Goal: Check status: Check status

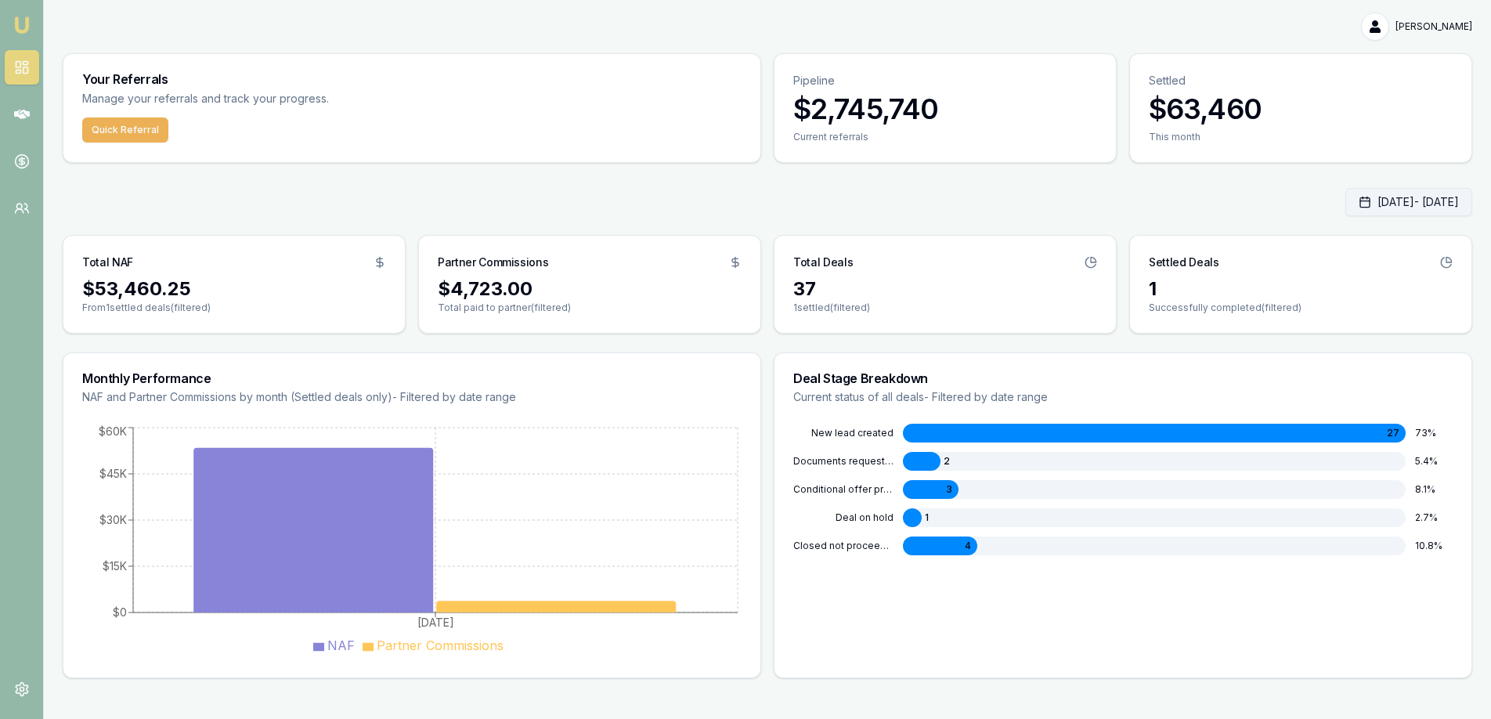
click at [1346, 201] on button "Aug 01, 2025 - Aug 11, 2025" at bounding box center [1409, 202] width 127 height 28
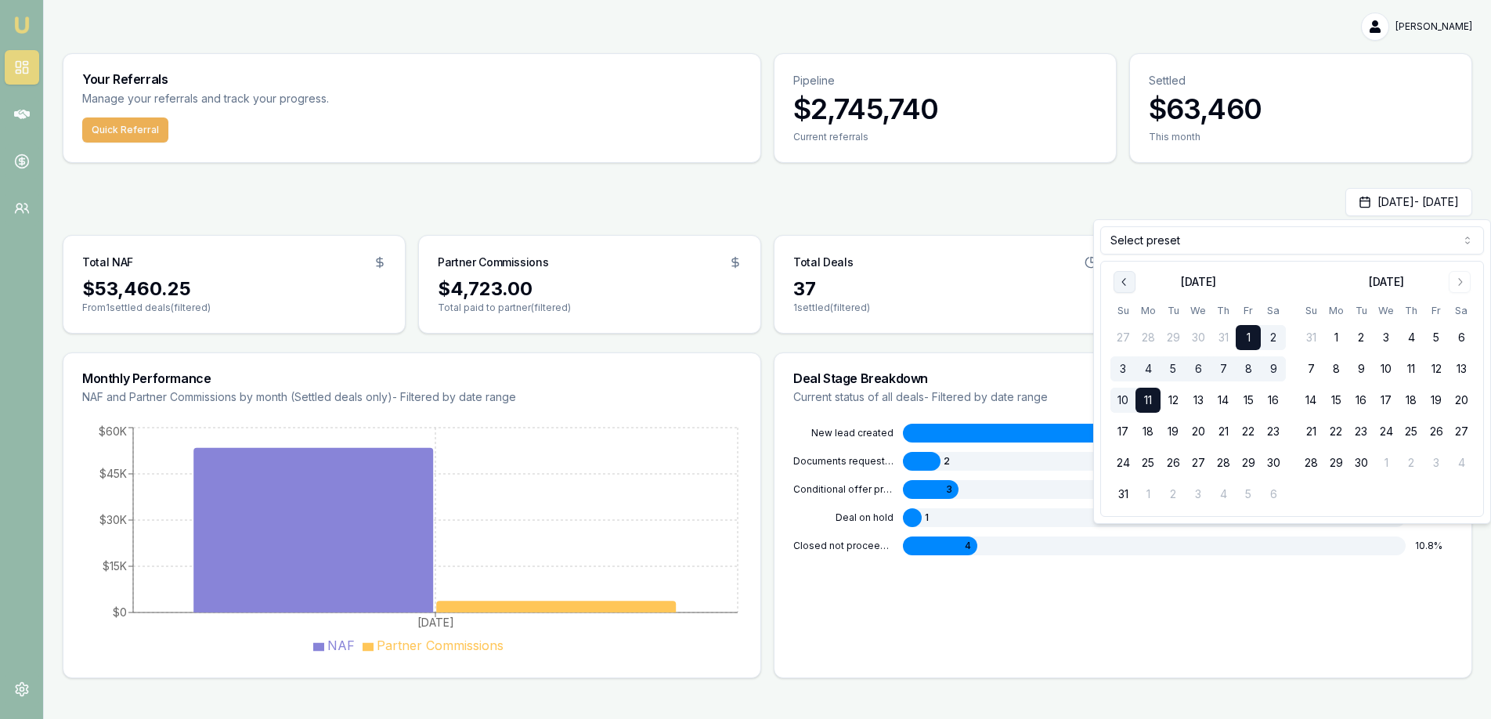
click at [1114, 276] on button "Go to previous month" at bounding box center [1125, 282] width 22 height 22
click at [1176, 334] on button "1" at bounding box center [1173, 337] width 25 height 25
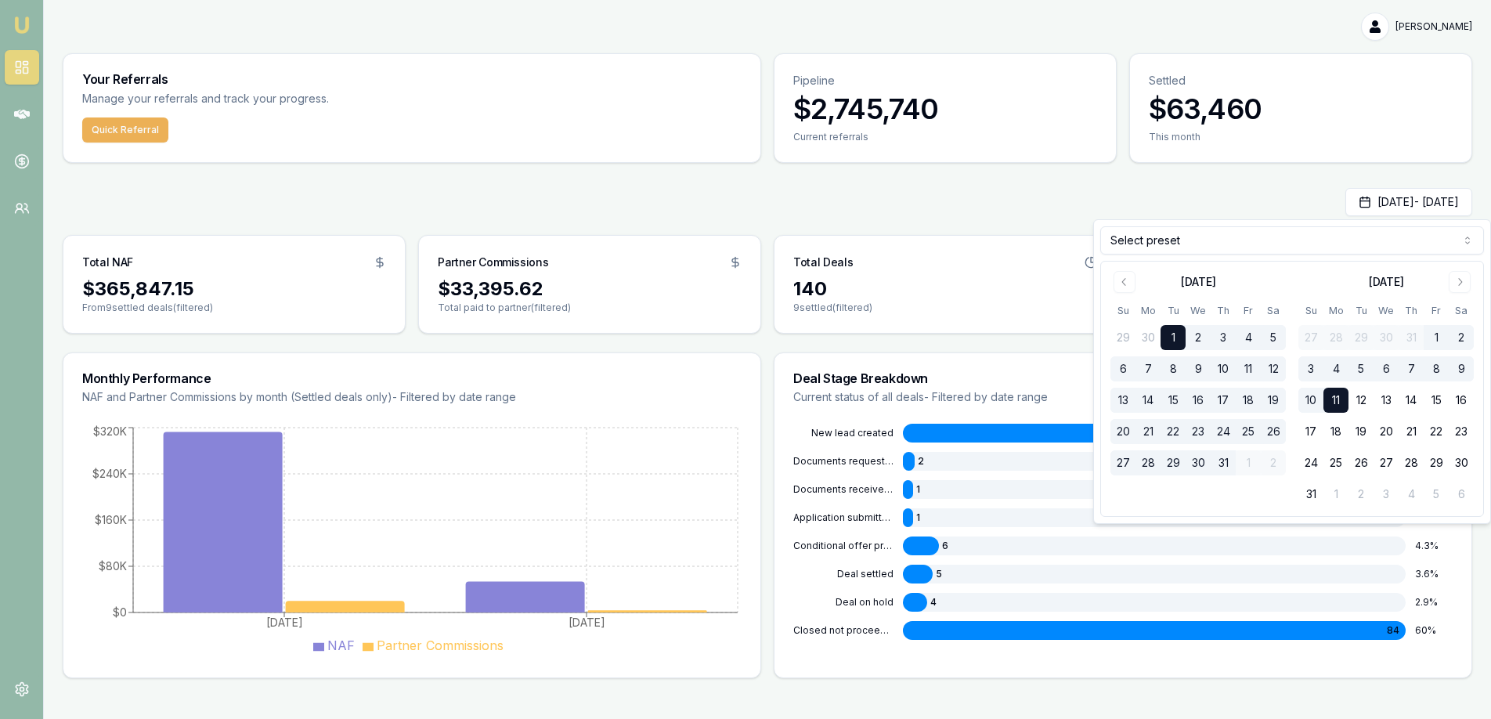
click at [1223, 462] on button "31" at bounding box center [1223, 462] width 25 height 25
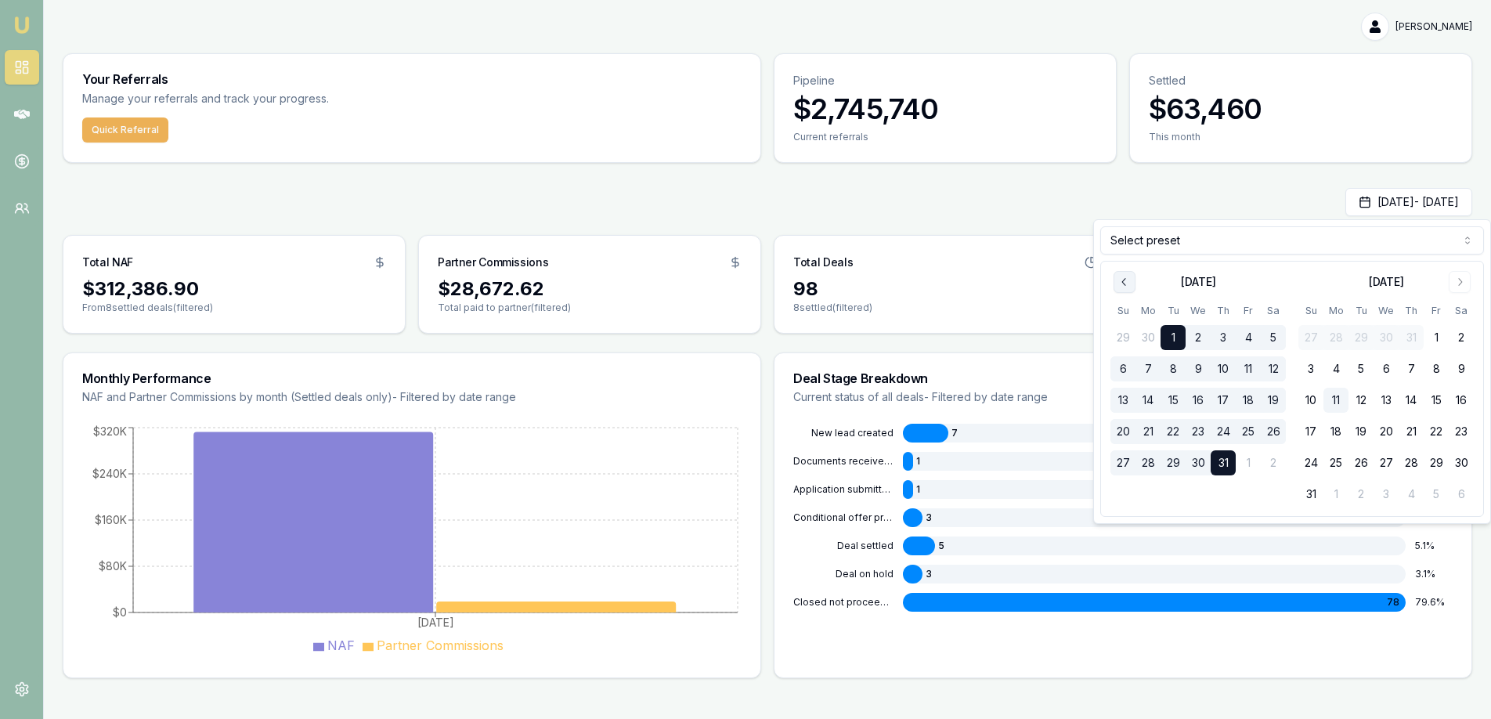
click at [1126, 281] on icon "Go to previous month" at bounding box center [1124, 282] width 13 height 13
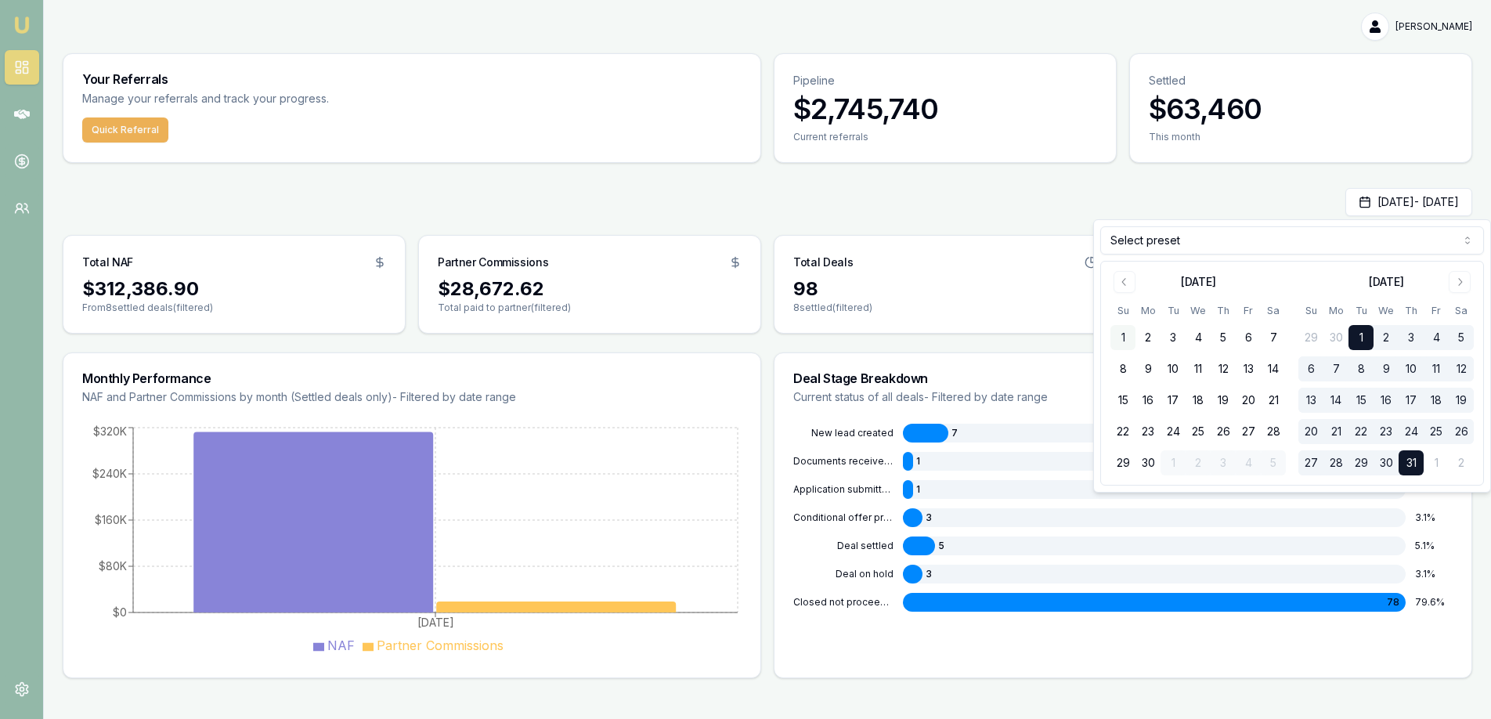
drag, startPoint x: 1124, startPoint y: 335, endPoint x: 1153, endPoint y: 339, distance: 29.2
click at [1125, 335] on button "1" at bounding box center [1123, 337] width 25 height 25
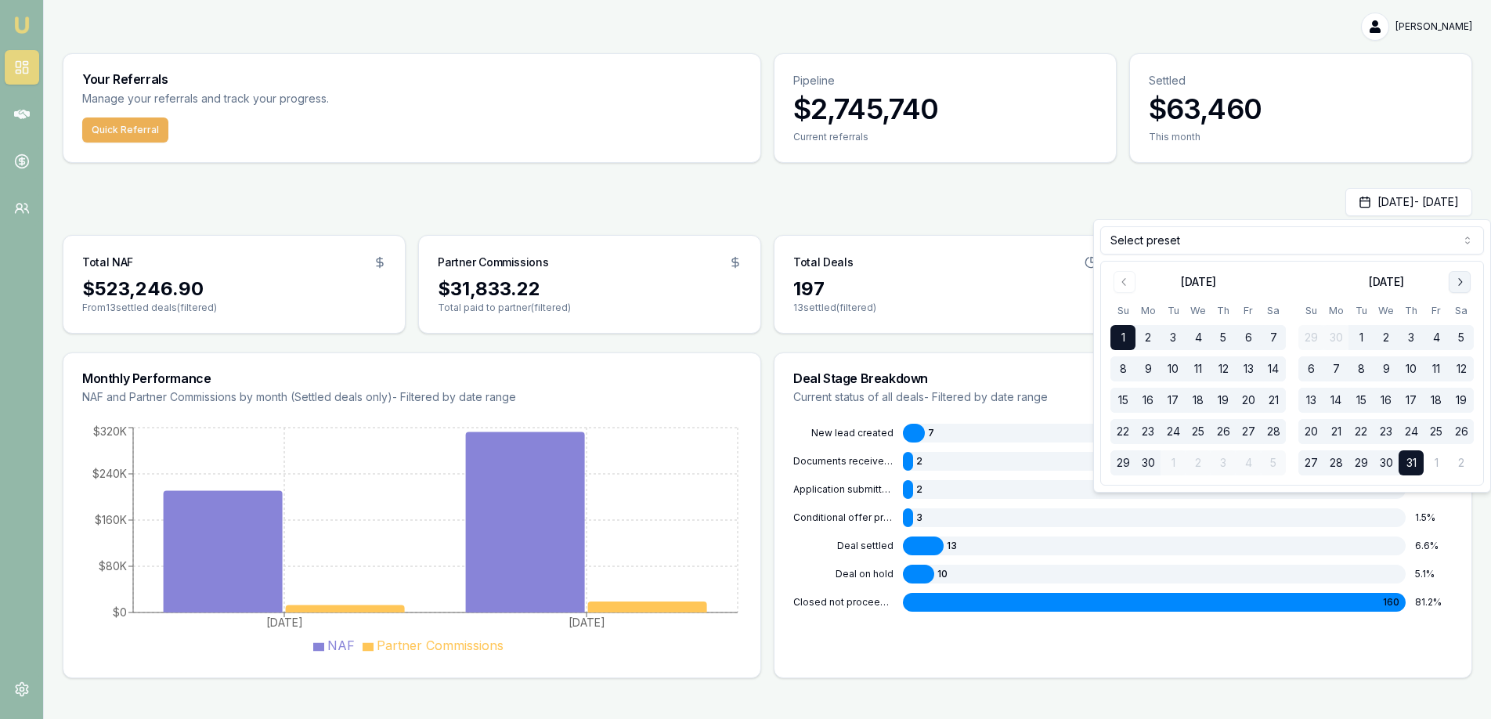
click at [1463, 285] on icon "Go to next month" at bounding box center [1460, 282] width 13 height 13
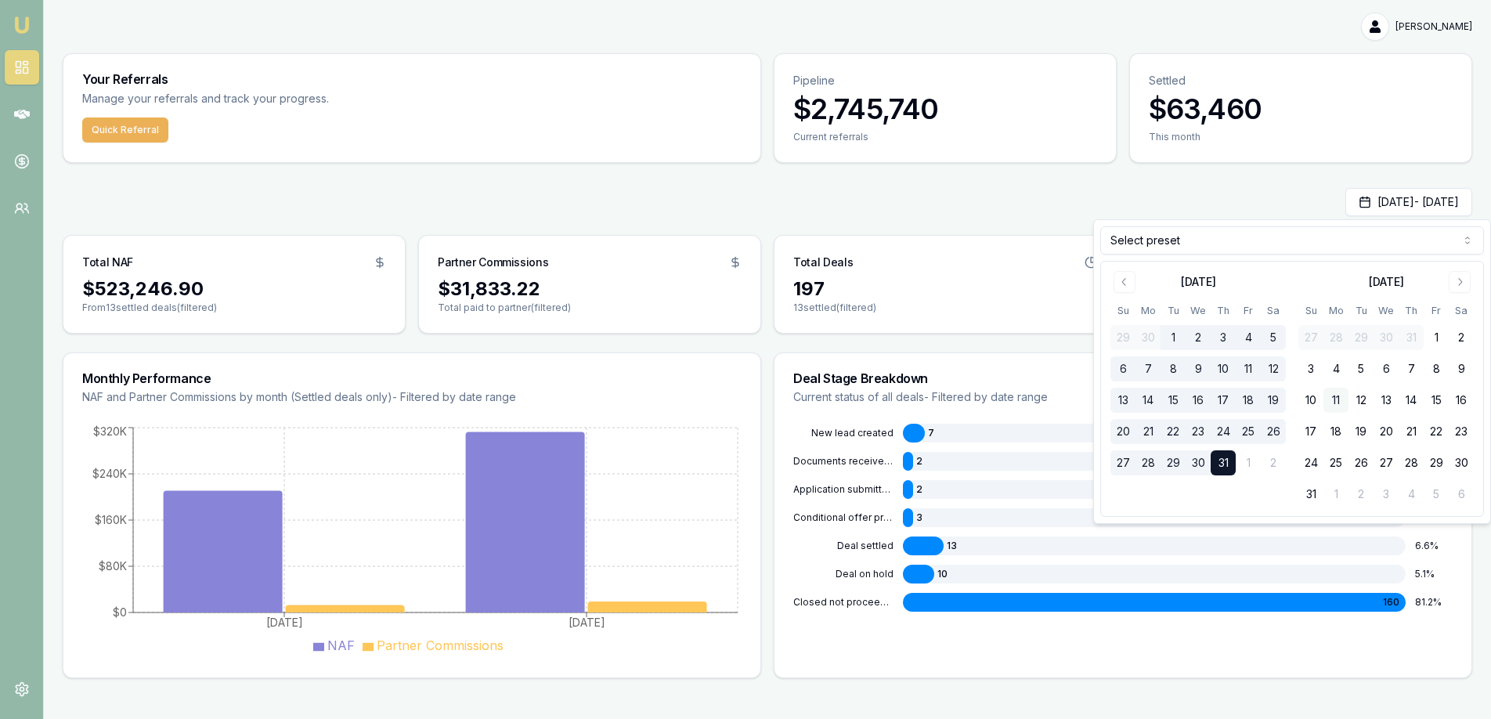
click at [1331, 399] on button "11" at bounding box center [1336, 400] width 25 height 25
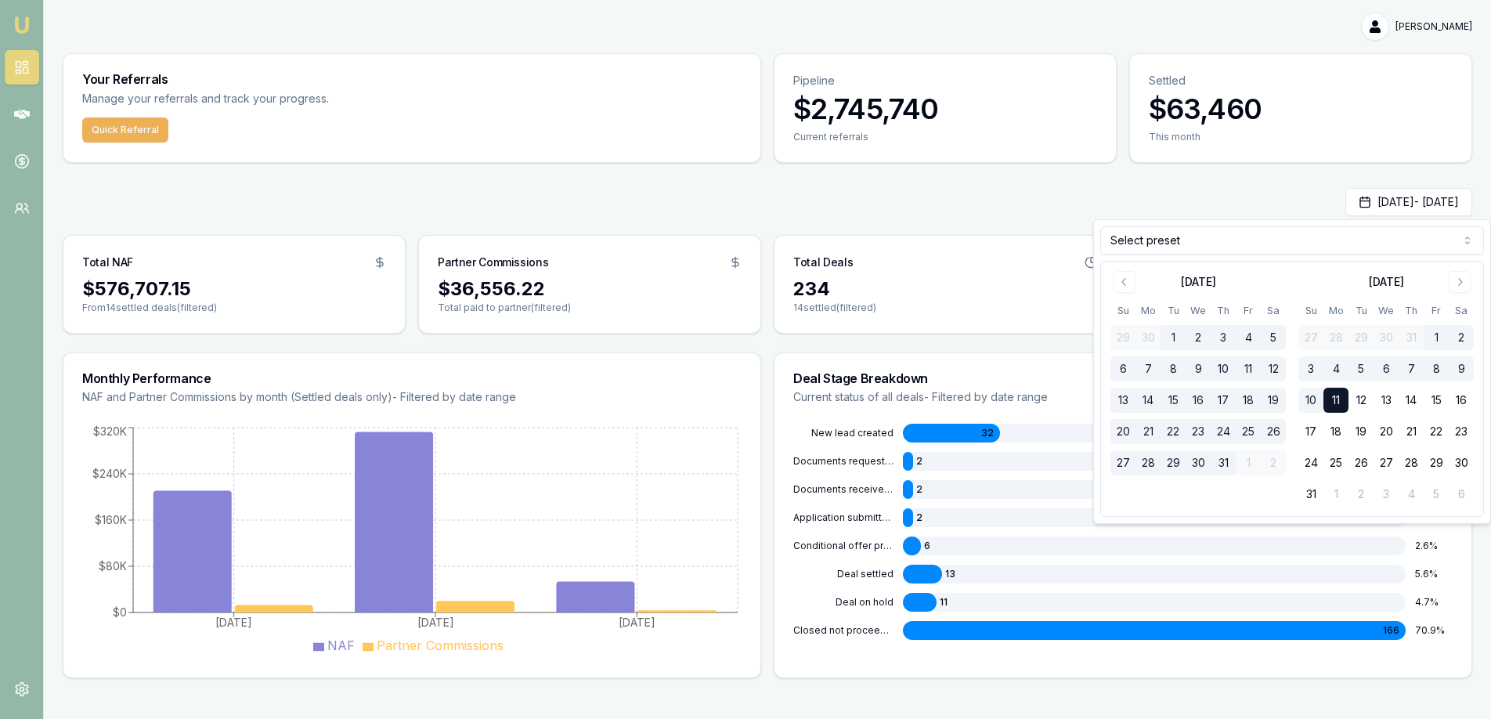
click at [851, 204] on div "Jun 01, 2025 - Aug 11, 2025" at bounding box center [768, 202] width 1410 height 28
